Goal: Task Accomplishment & Management: Manage account settings

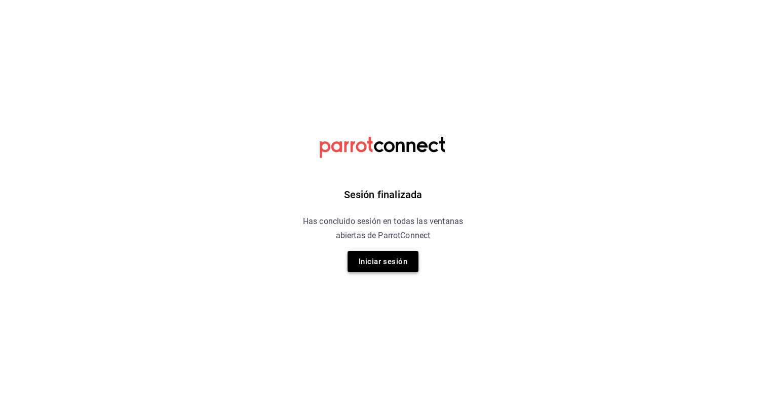
click at [377, 269] on button "Iniciar sesión" at bounding box center [383, 261] width 71 height 21
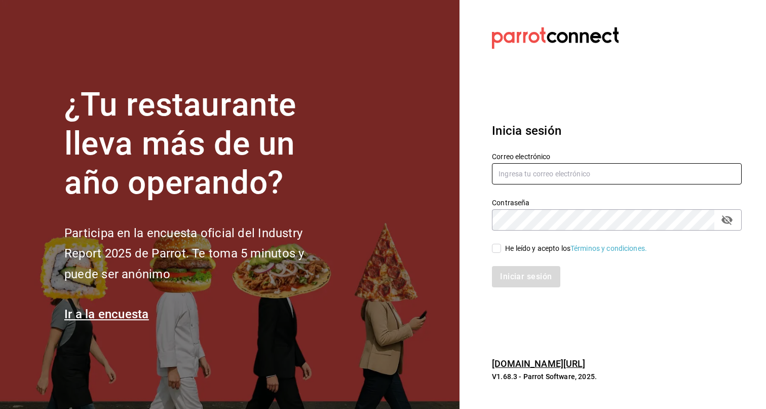
click at [557, 171] on input "text" at bounding box center [617, 173] width 250 height 21
click at [563, 176] on input "text" at bounding box center [617, 173] width 250 height 21
click at [613, 173] on input "eduardo.robles" at bounding box center [617, 173] width 250 height 21
type input "eduardo.robles@grupocosteno.com"
click at [538, 253] on div "He leído y acepto los Términos y condiciones." at bounding box center [576, 248] width 142 height 11
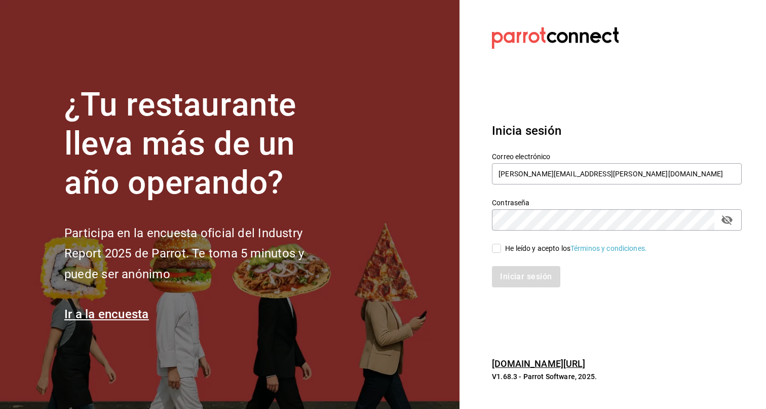
click at [501, 253] on input "He leído y acepto los Términos y condiciones." at bounding box center [496, 248] width 9 height 9
checkbox input "true"
click at [513, 276] on button "Iniciar sesión" at bounding box center [526, 276] width 69 height 21
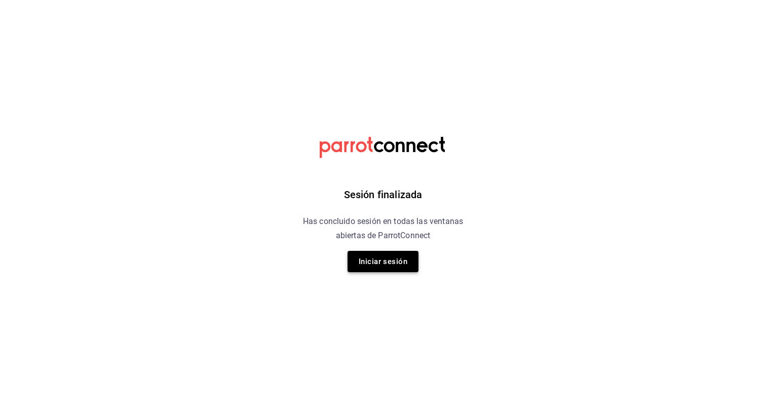
click at [408, 259] on button "Iniciar sesión" at bounding box center [383, 261] width 71 height 21
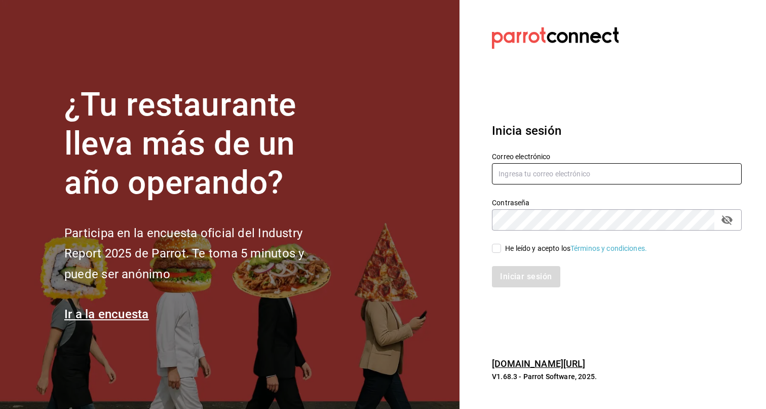
click at [556, 176] on input "text" at bounding box center [617, 173] width 250 height 21
type input "eduardo.robles@grupocosteno.com"
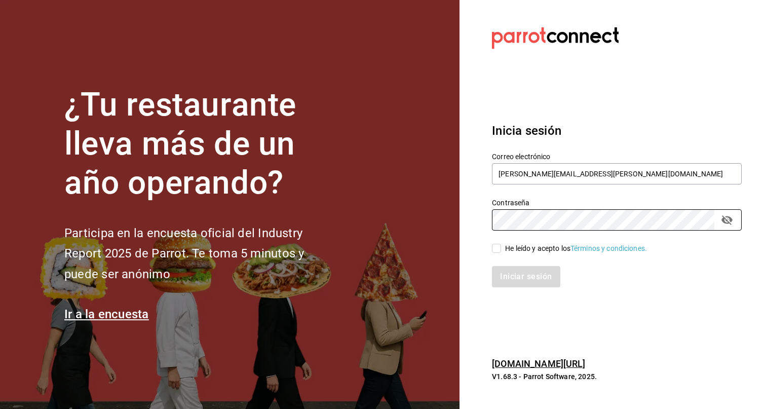
click at [529, 248] on div "He leído y acepto los Términos y condiciones." at bounding box center [576, 248] width 142 height 11
click at [501, 248] on input "He leído y acepto los Términos y condiciones." at bounding box center [496, 248] width 9 height 9
checkbox input "true"
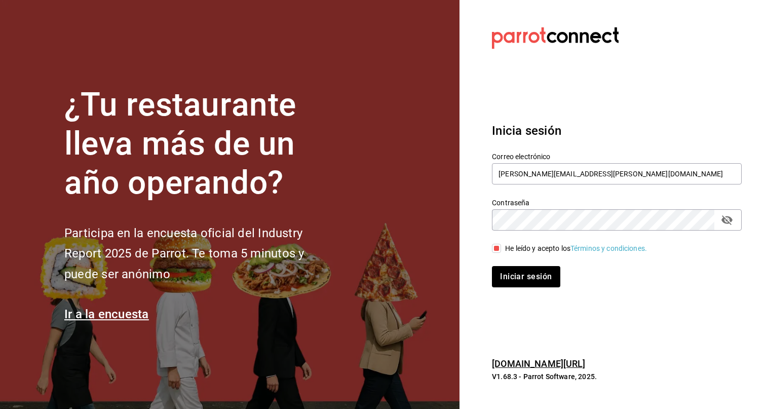
click at [492, 266] on button "Iniciar sesión" at bounding box center [526, 276] width 68 height 21
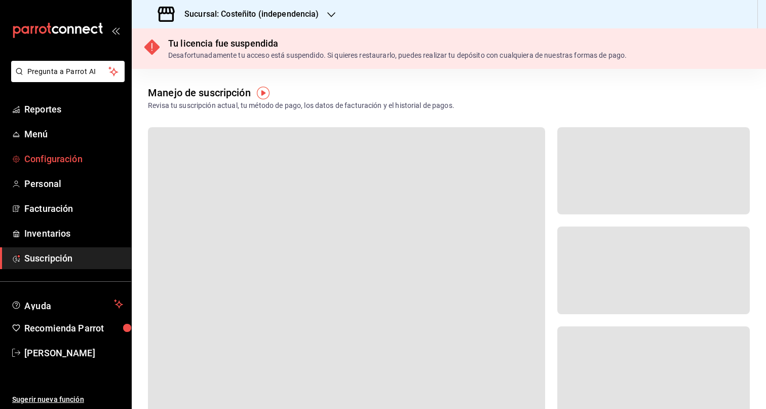
click at [41, 158] on span "Configuración" at bounding box center [73, 159] width 99 height 14
click at [327, 12] on icon "button" at bounding box center [331, 15] width 8 height 8
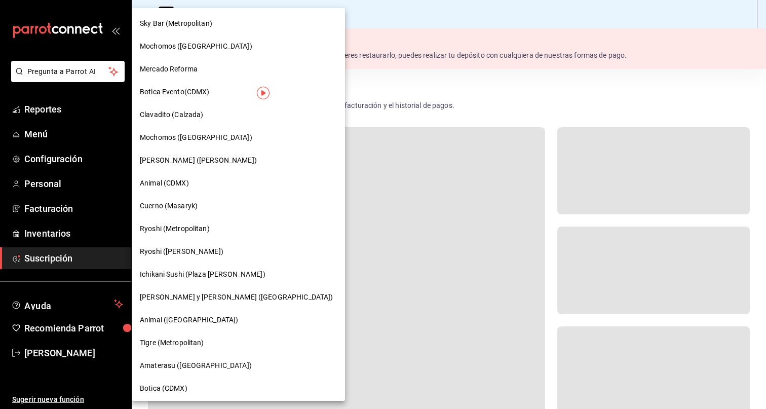
scroll to position [548, 0]
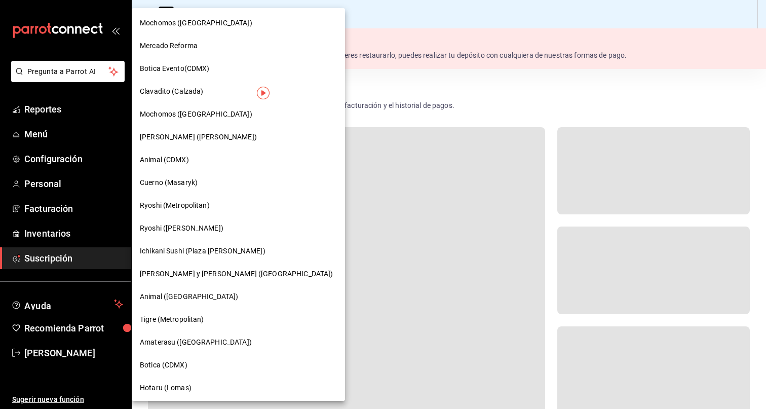
click at [188, 221] on div "Ryoshi ([PERSON_NAME])" at bounding box center [238, 228] width 213 height 23
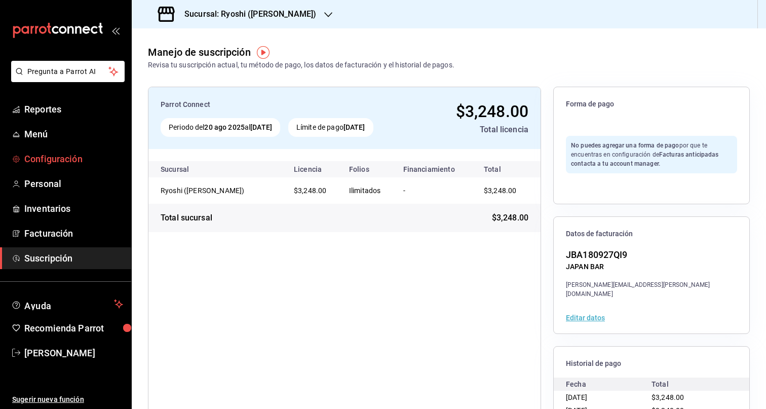
click at [66, 163] on span "Configuración" at bounding box center [73, 159] width 99 height 14
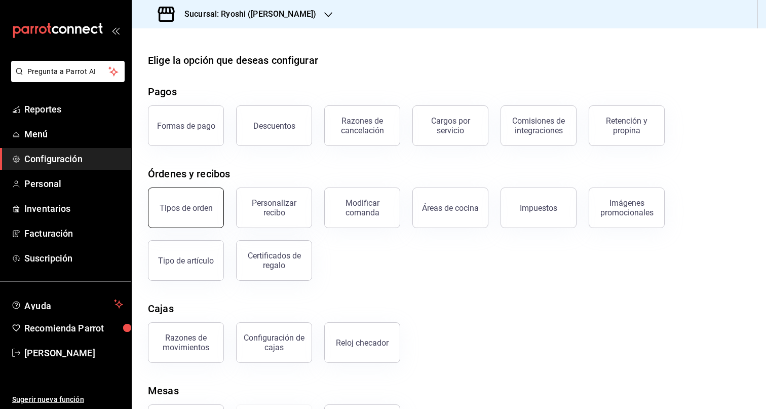
click at [185, 213] on button "Tipos de orden" at bounding box center [186, 207] width 76 height 41
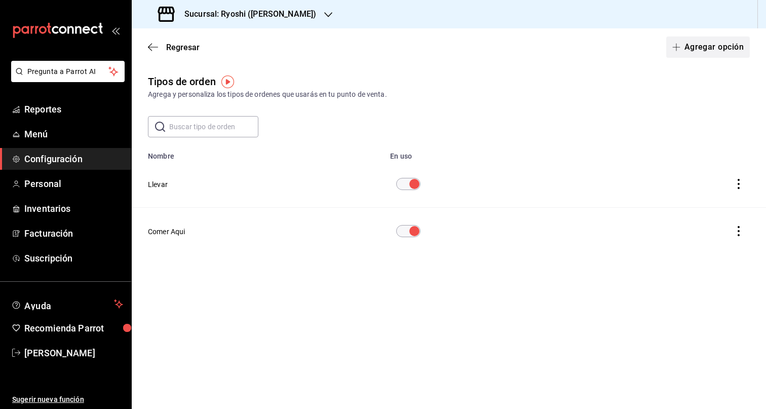
click at [725, 50] on button "Agregar opción" at bounding box center [708, 46] width 84 height 21
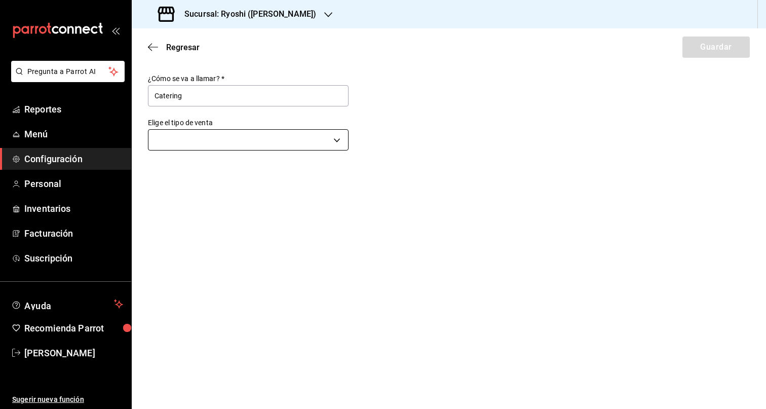
type input "Catering"
click at [293, 137] on body "Pregunta a Parrot AI Reportes Menú Configuración Personal Inventarios Facturaci…" at bounding box center [383, 204] width 766 height 409
click at [210, 231] on li "Para llevar" at bounding box center [248, 228] width 200 height 19
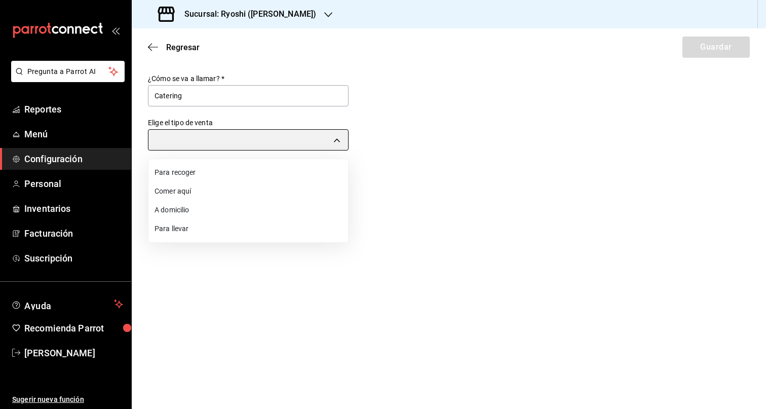
type input "TAKE_OUT"
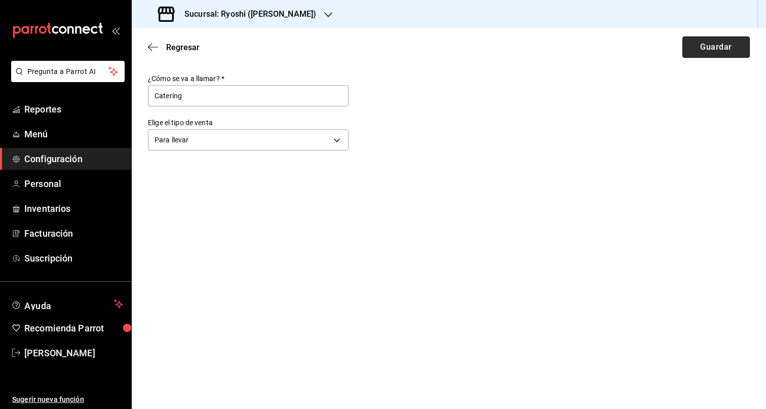
click at [721, 52] on button "Guardar" at bounding box center [715, 46] width 67 height 21
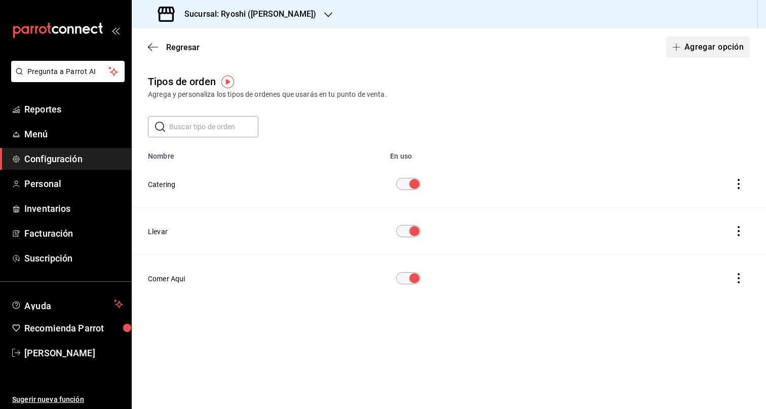
click at [703, 43] on button "Agregar opción" at bounding box center [708, 46] width 84 height 21
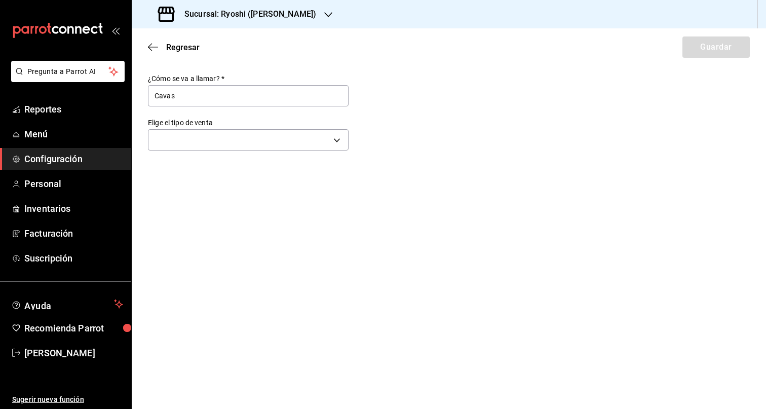
type input "Cavas"
click at [237, 147] on body "Pregunta a Parrot AI Reportes Menú Configuración Personal Inventarios Facturaci…" at bounding box center [383, 204] width 766 height 409
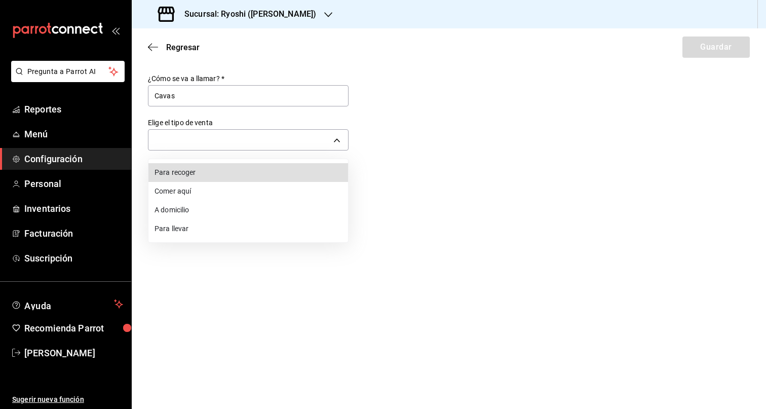
click at [190, 191] on li "Comer aquí" at bounding box center [248, 191] width 200 height 19
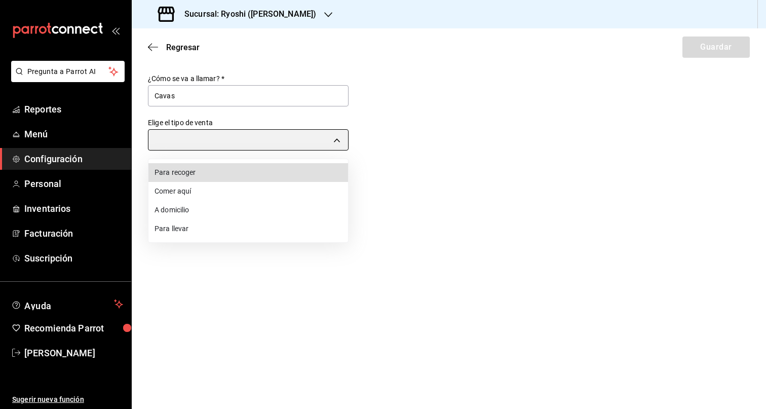
type input "DINE_IN"
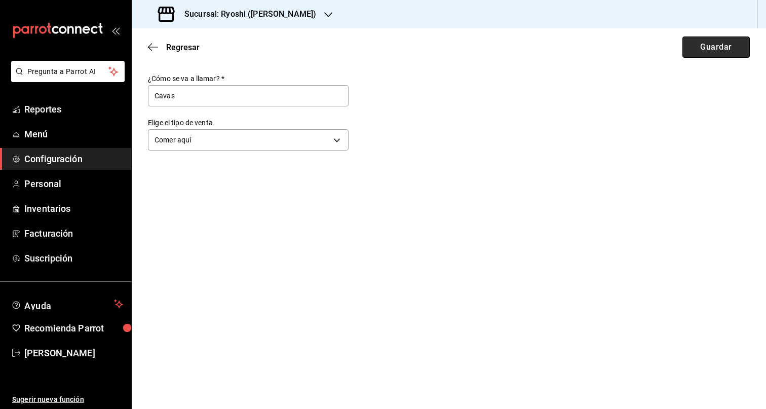
click at [699, 48] on button "Guardar" at bounding box center [715, 46] width 67 height 21
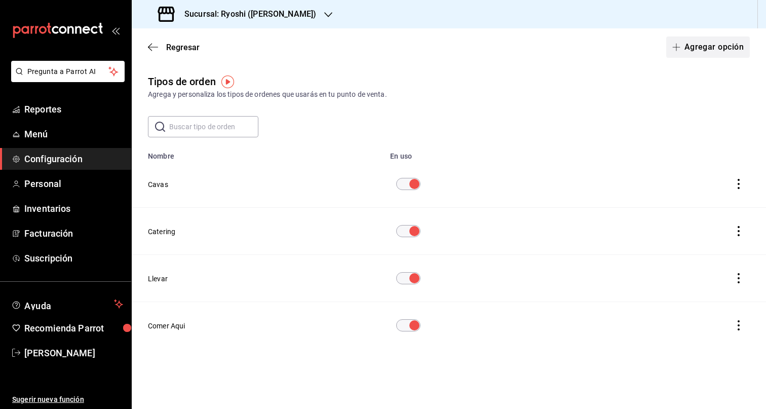
click at [689, 55] on button "Agregar opción" at bounding box center [708, 46] width 84 height 21
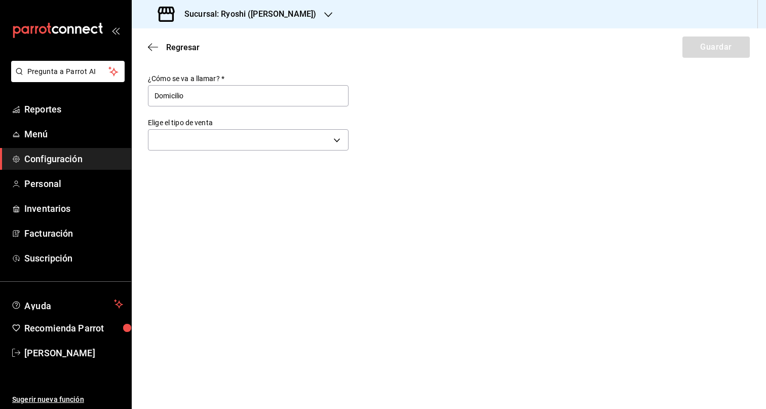
type input "Domicilio"
click at [285, 144] on body "Pregunta a Parrot AI Reportes Menú Configuración Personal Inventarios Facturaci…" at bounding box center [383, 204] width 766 height 409
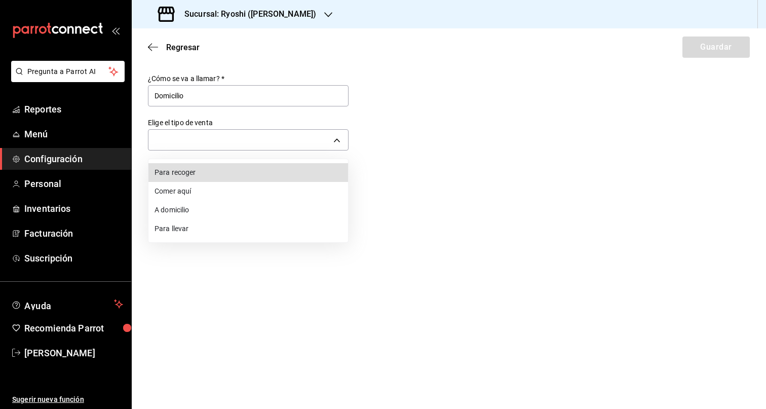
click at [195, 213] on li "A domicilio" at bounding box center [248, 210] width 200 height 19
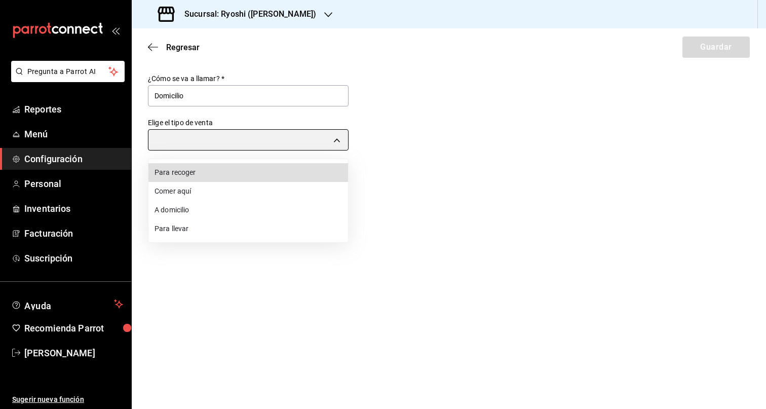
type input "DELIVERY"
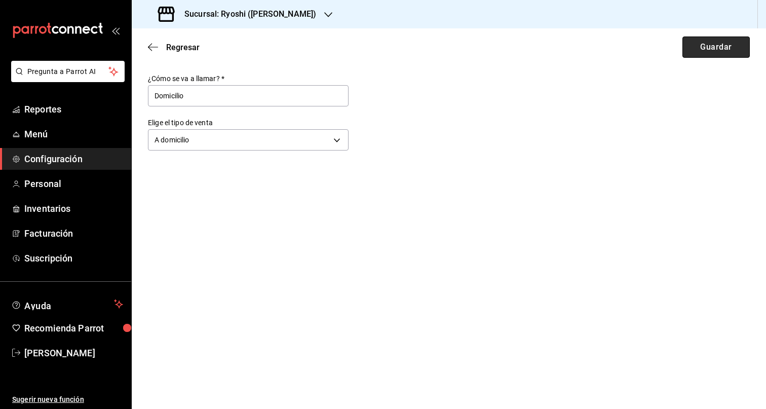
click at [694, 49] on button "Guardar" at bounding box center [715, 46] width 67 height 21
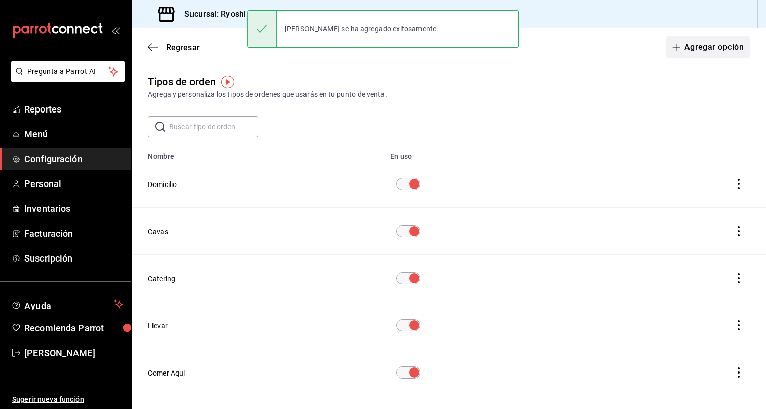
click at [716, 41] on button "Agregar opción" at bounding box center [708, 46] width 84 height 21
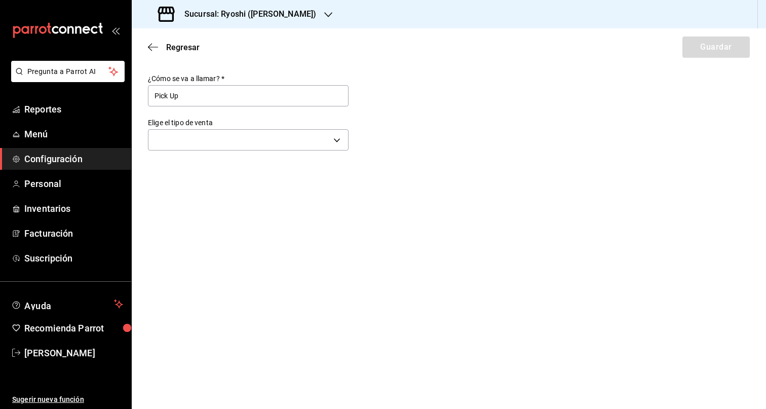
type input "Pick Up"
click at [277, 139] on body "Pregunta a Parrot AI Reportes Menú Configuración Personal Inventarios Facturaci…" at bounding box center [383, 204] width 766 height 409
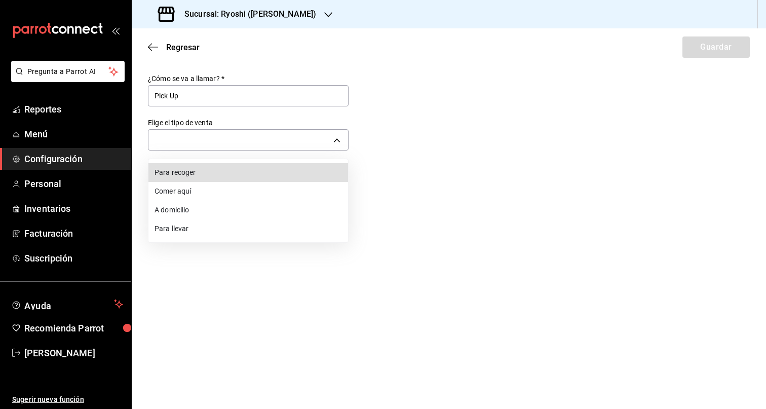
click at [205, 173] on li "Para recoger" at bounding box center [248, 172] width 200 height 19
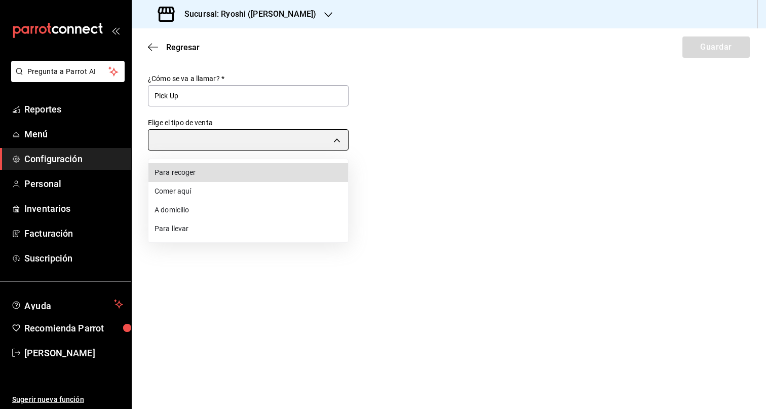
type input "PICK_UP"
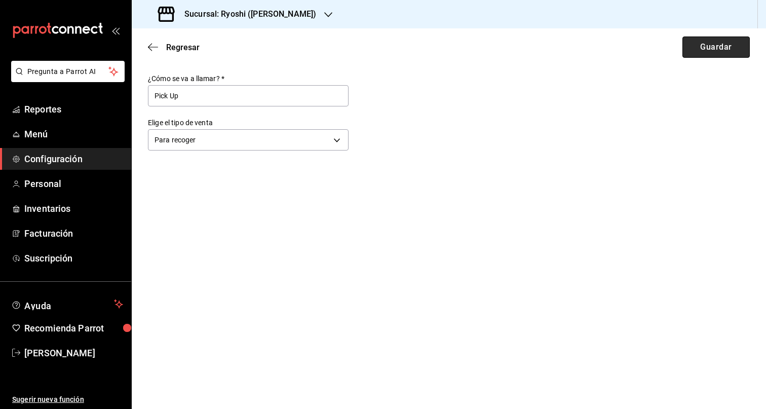
click at [708, 48] on button "Guardar" at bounding box center [715, 46] width 67 height 21
